Goal: Find specific page/section: Find specific page/section

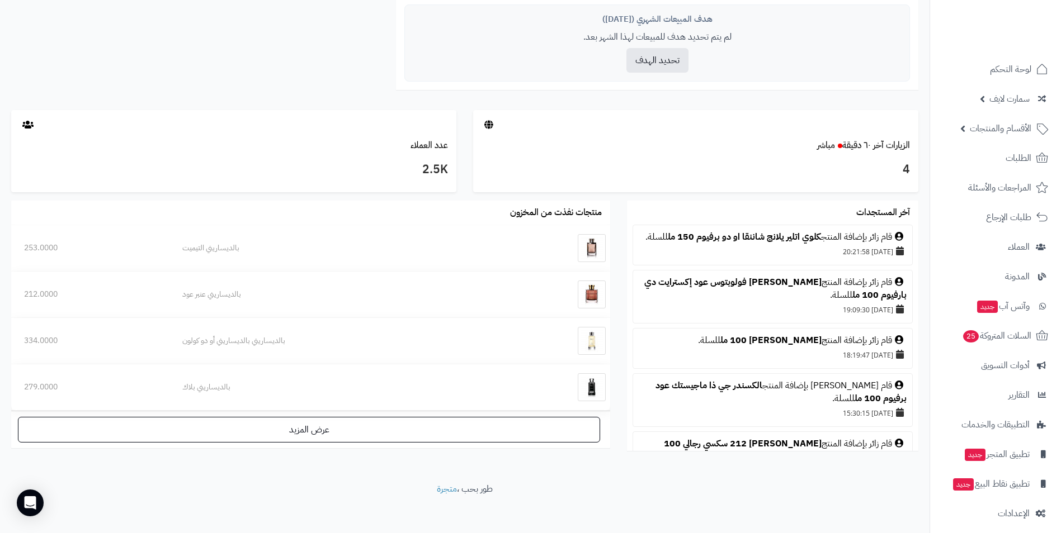
scroll to position [490, 0]
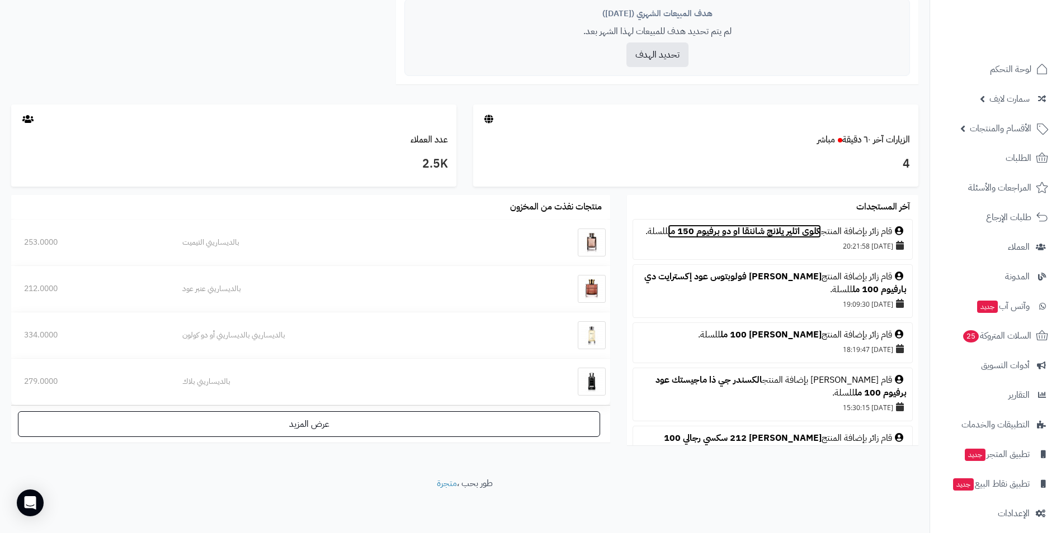
click at [745, 233] on link "كلوي اتلير يلانج شاننقا او دو برفيوم 150 مل" at bounding box center [744, 231] width 153 height 13
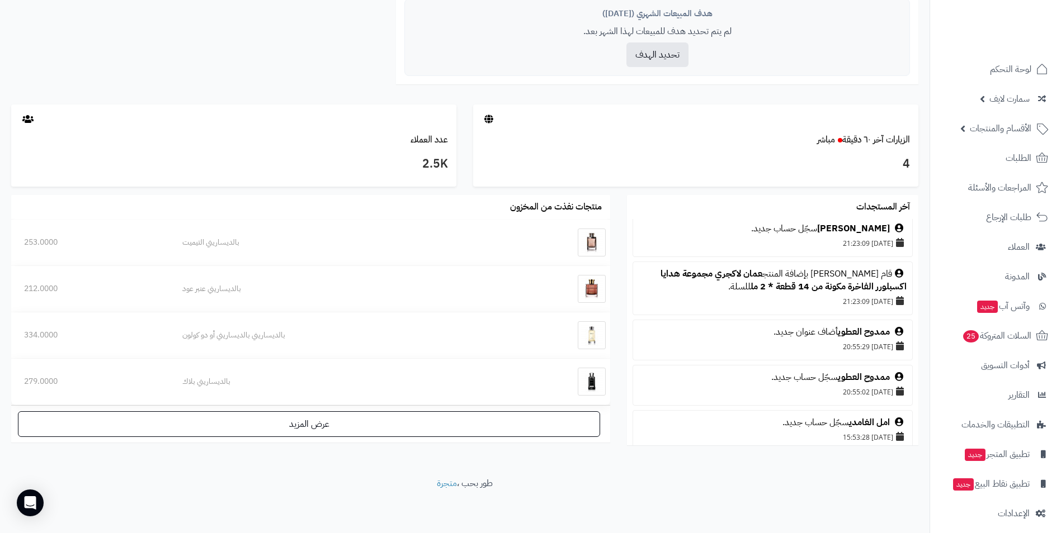
scroll to position [1278, 0]
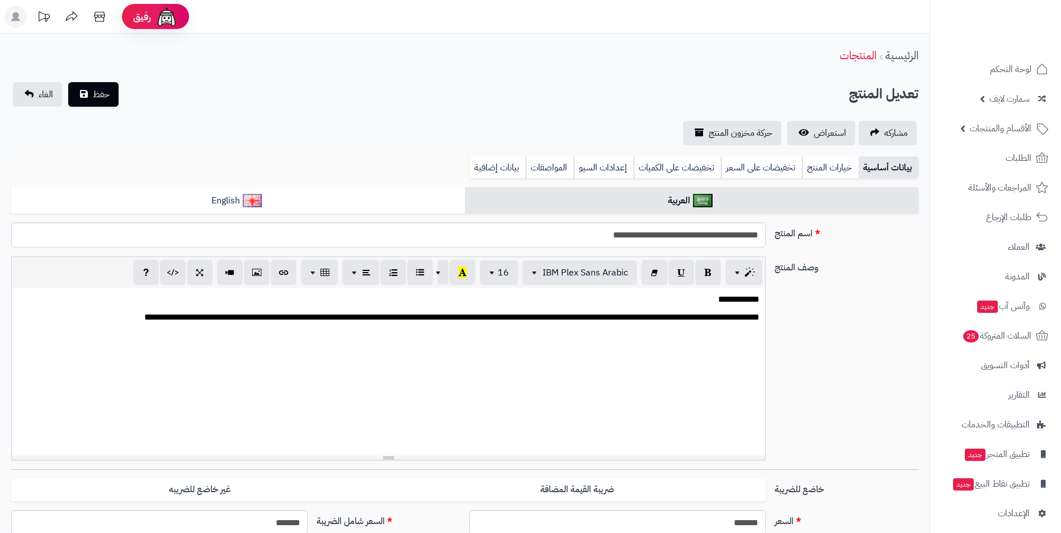
scroll to position [181, 0]
click at [821, 136] on span "استعراض" at bounding box center [830, 132] width 32 height 13
